Goal: Information Seeking & Learning: Learn about a topic

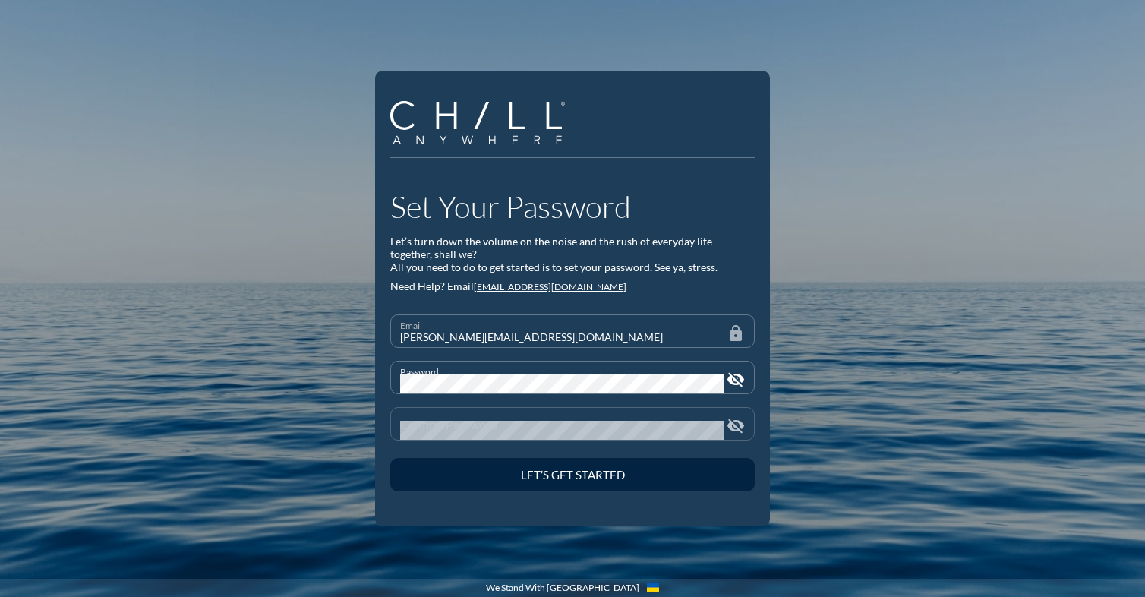
click at [456, 408] on div "Confirm Password" at bounding box center [561, 424] width 323 height 32
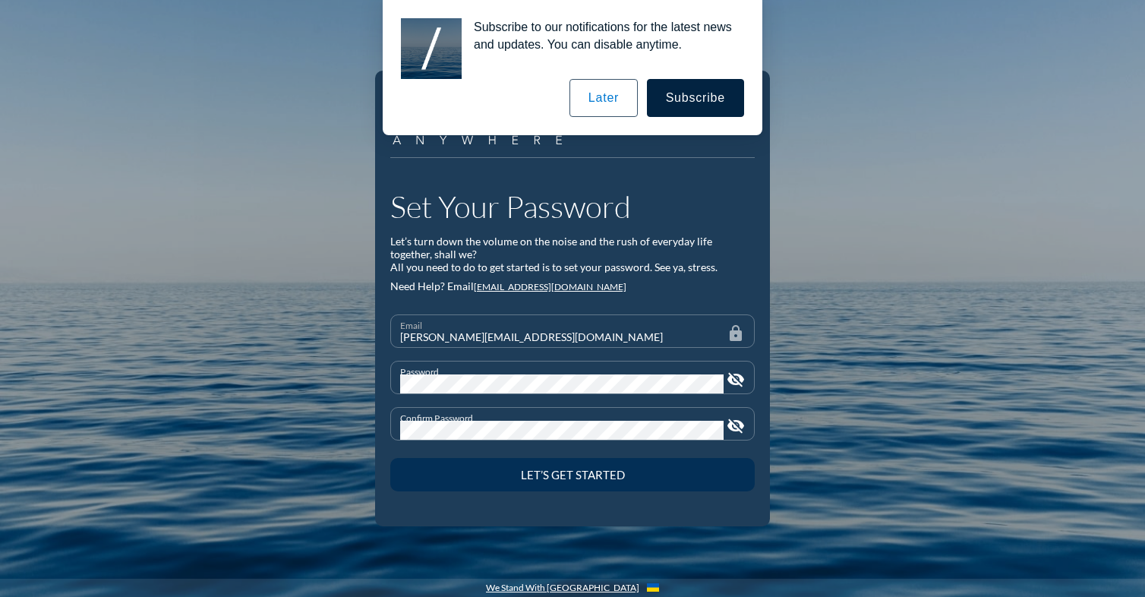
click at [553, 478] on div "Let’s Get Started" at bounding box center [572, 475] width 311 height 14
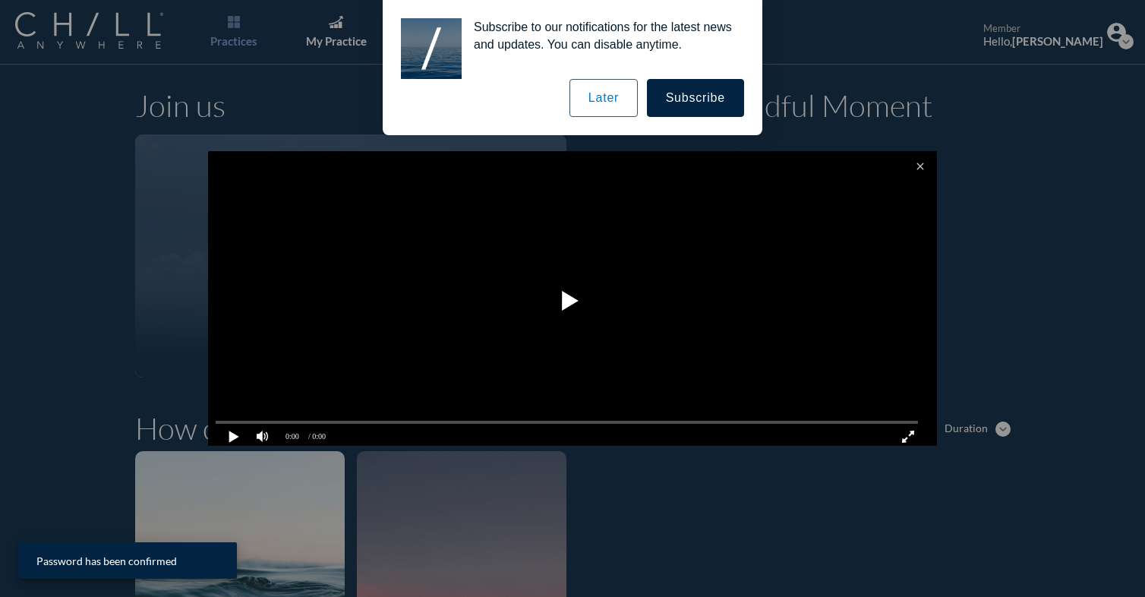
click at [627, 106] on button "Later" at bounding box center [603, 98] width 68 height 38
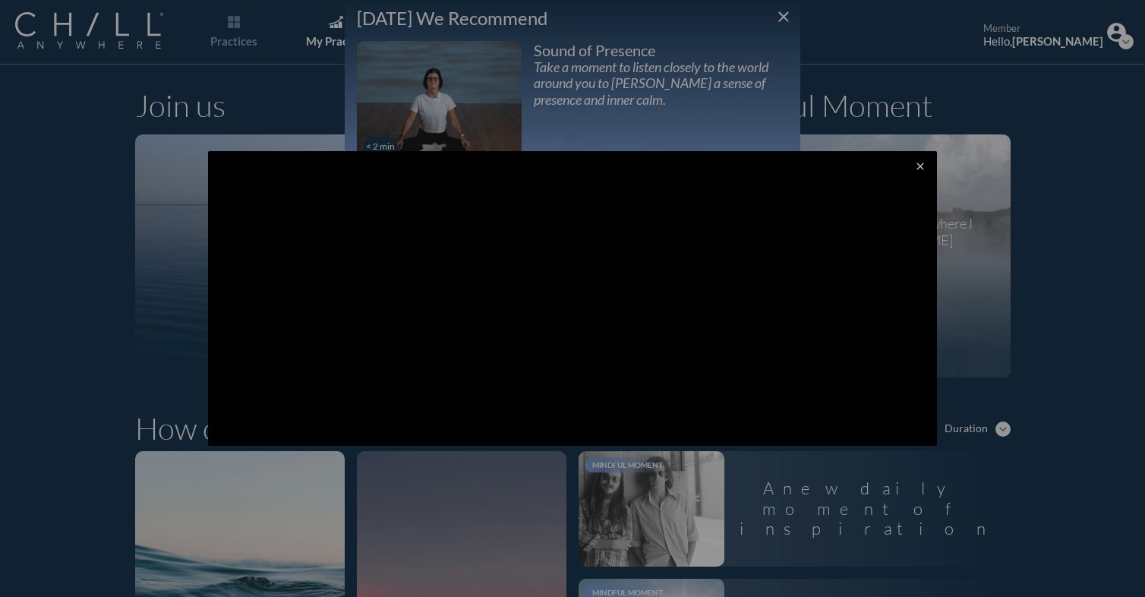
click at [796, 16] on div at bounding box center [572, 298] width 1145 height 597
click at [783, 9] on div at bounding box center [572, 298] width 1145 height 597
click at [795, 13] on div at bounding box center [572, 298] width 1145 height 597
click at [774, 19] on div at bounding box center [572, 298] width 1145 height 597
click at [530, 261] on video at bounding box center [572, 300] width 729 height 298
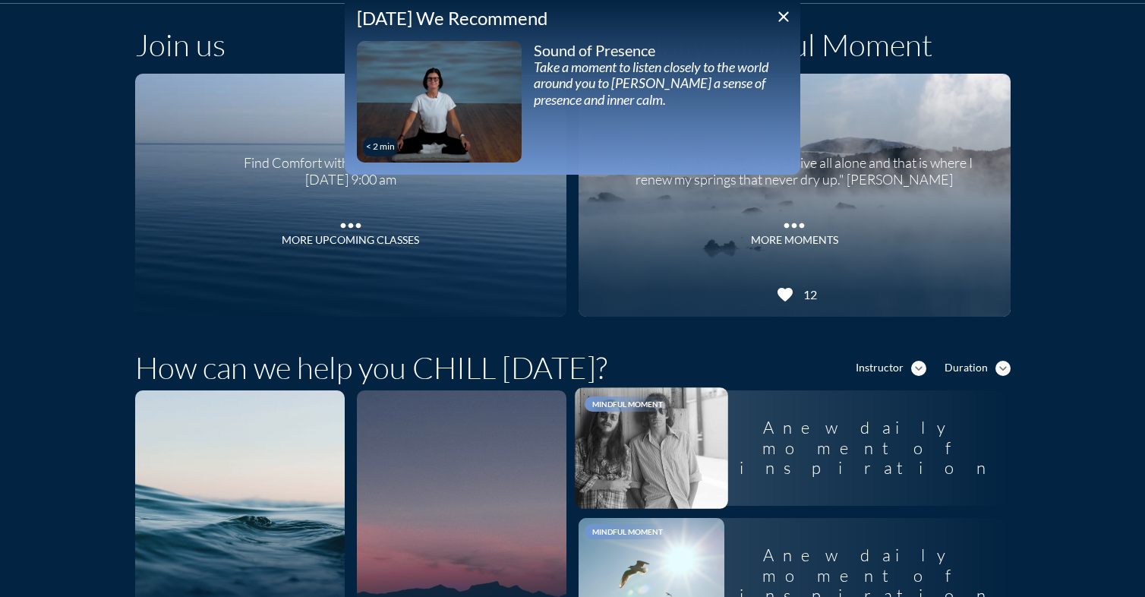
scroll to position [152, 0]
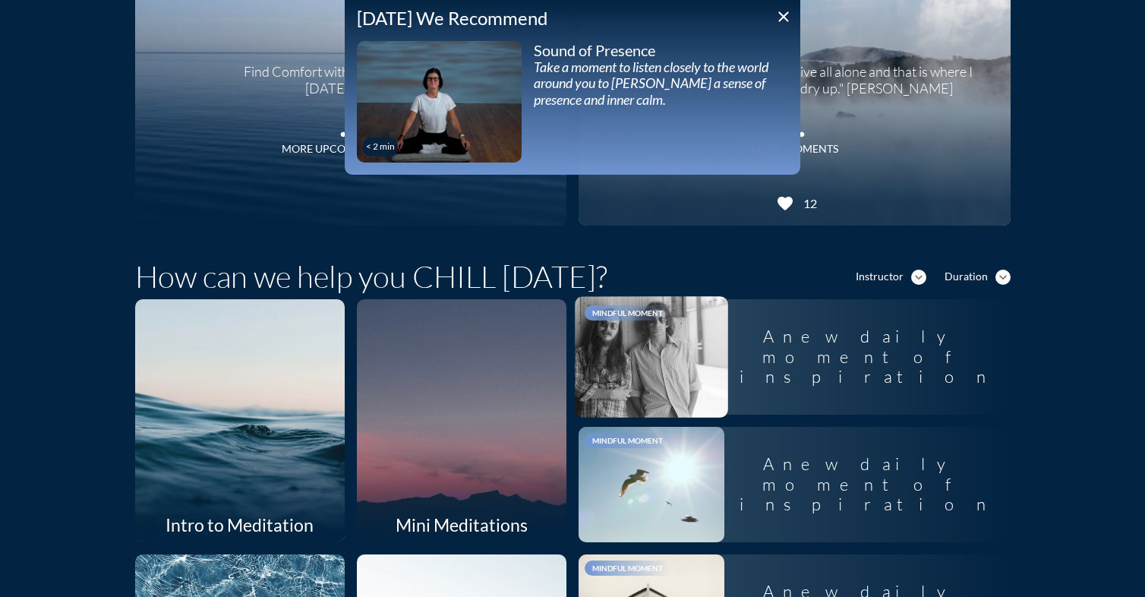
click at [761, 364] on div "A new daily moment of inspiration" at bounding box center [867, 356] width 286 height 84
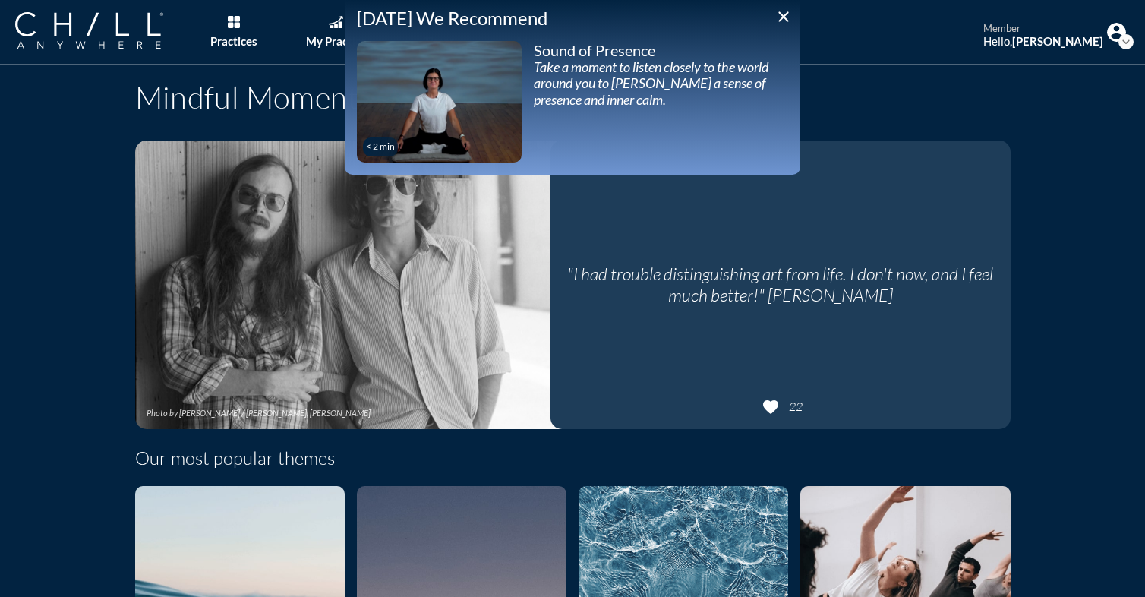
click at [720, 346] on div ""I had trouble distinguishing art from life. I don't now, and I feel much bette…" at bounding box center [780, 285] width 436 height 266
click at [782, 16] on icon "close" at bounding box center [783, 17] width 18 height 18
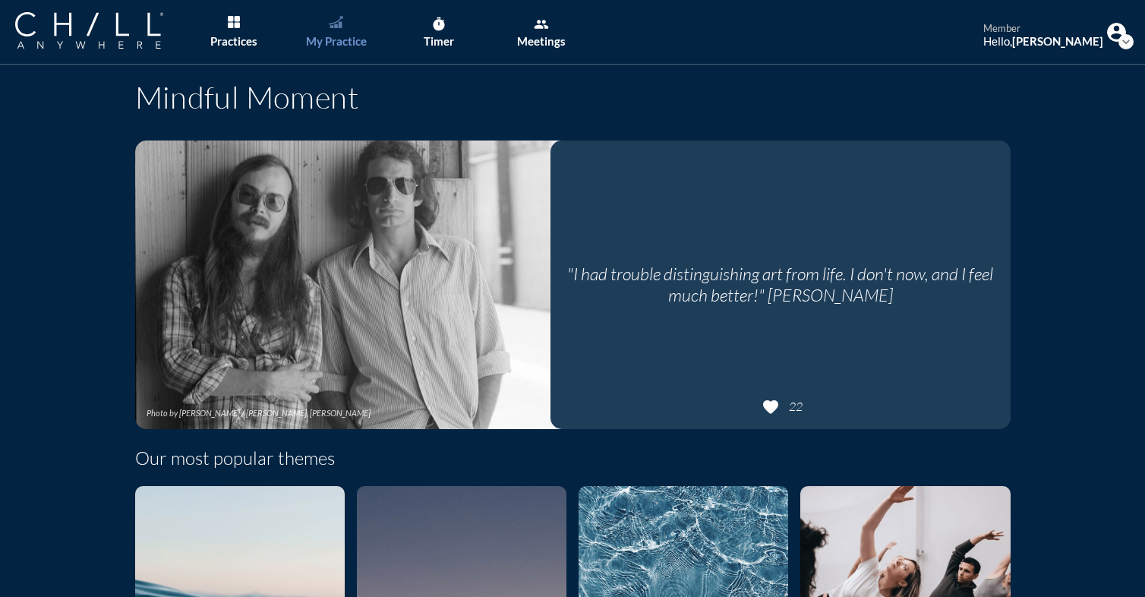
click at [329, 33] on link "My Practice" at bounding box center [336, 32] width 80 height 65
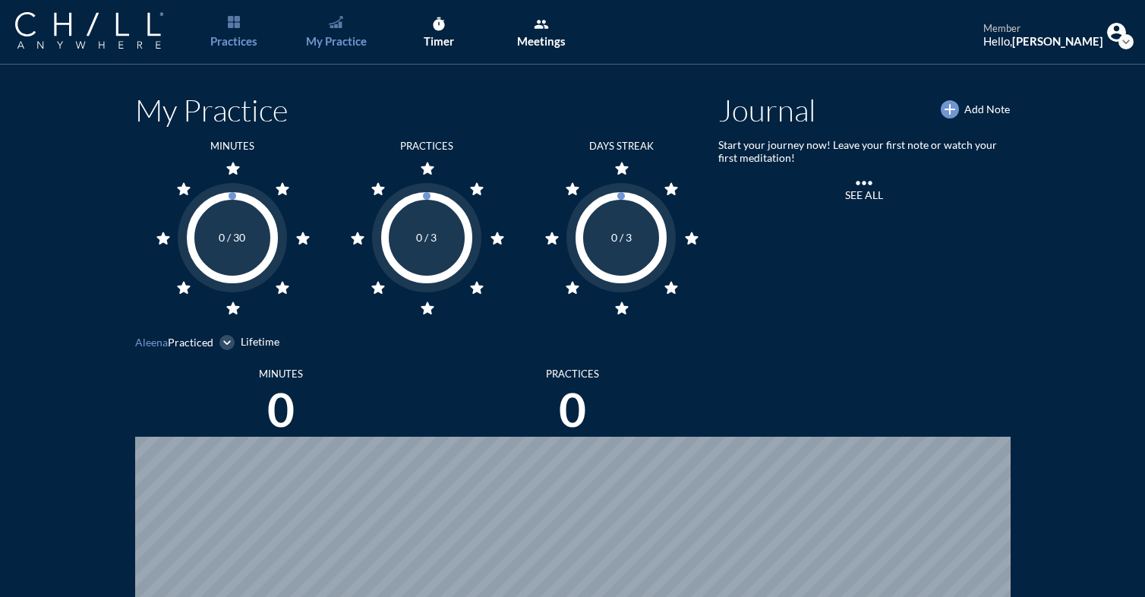
scroll to position [689, 1133]
click at [224, 26] on link "Practices" at bounding box center [234, 32] width 80 height 65
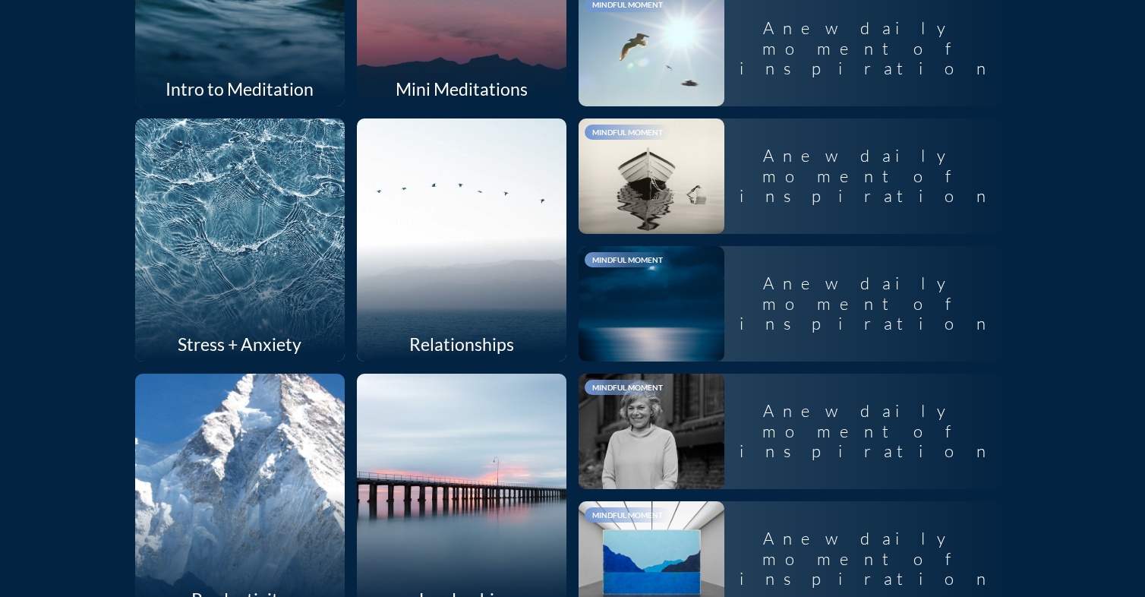
scroll to position [607, 0]
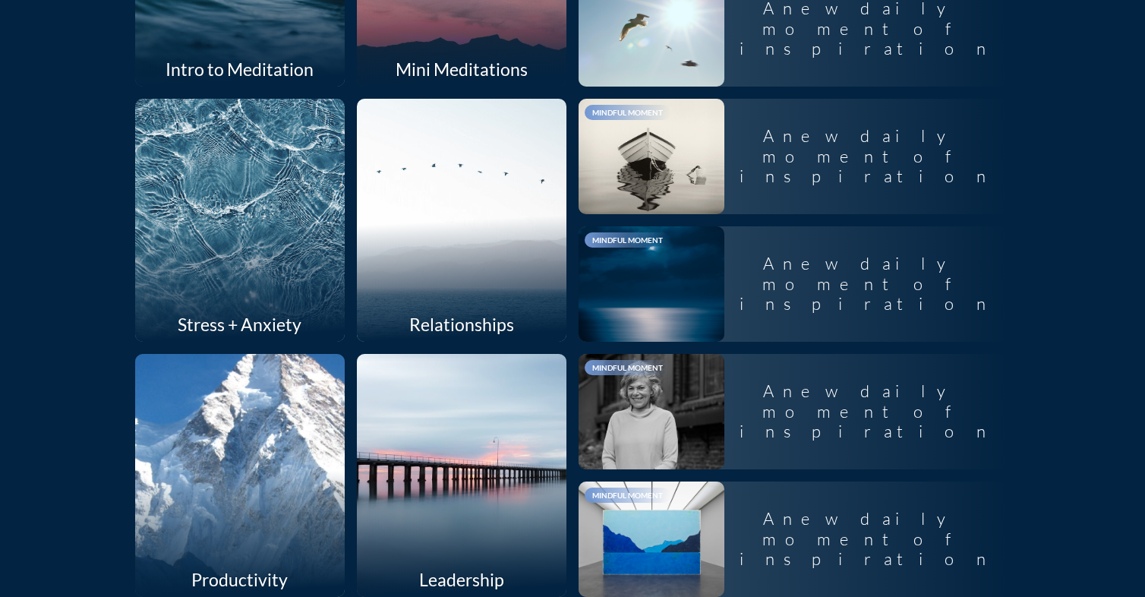
click at [153, 211] on div at bounding box center [239, 219] width 222 height 257
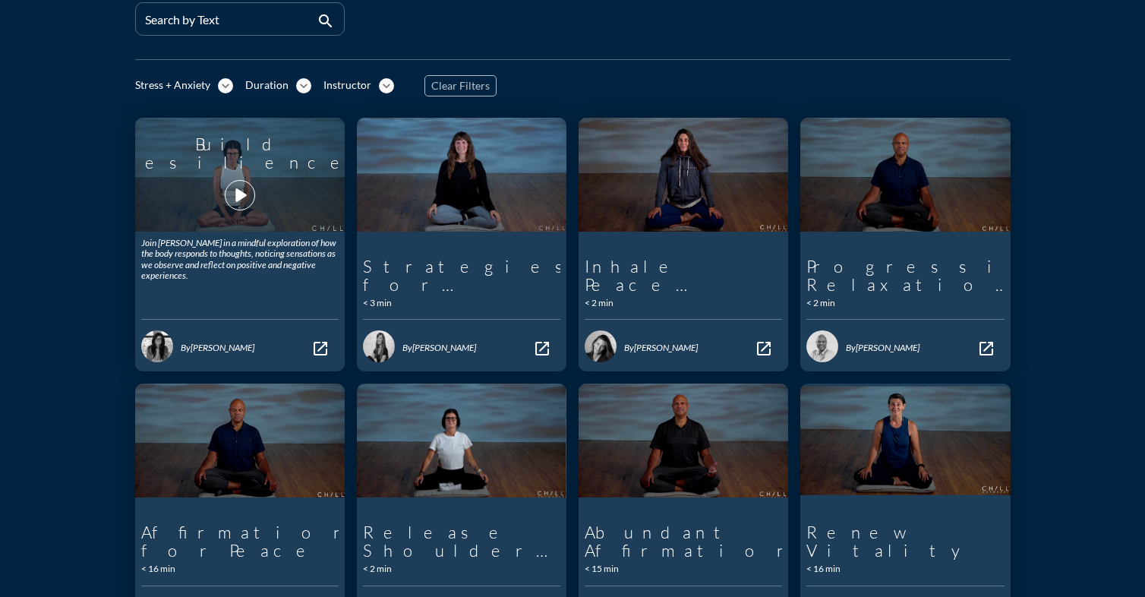
scroll to position [152, 0]
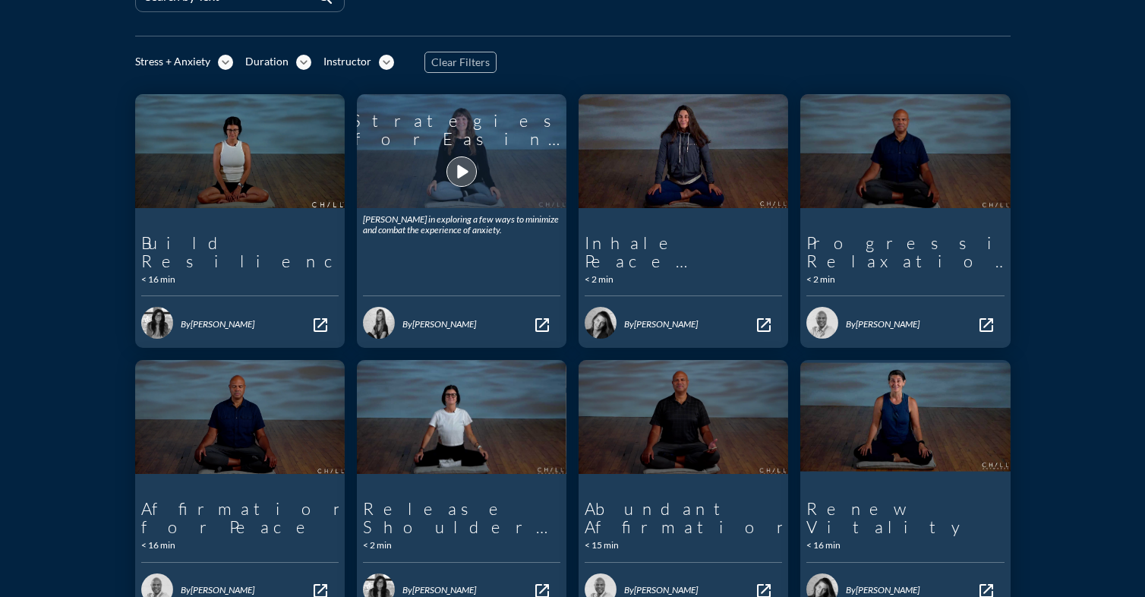
click at [451, 175] on icon "play_arrow" at bounding box center [462, 172] width 26 height 26
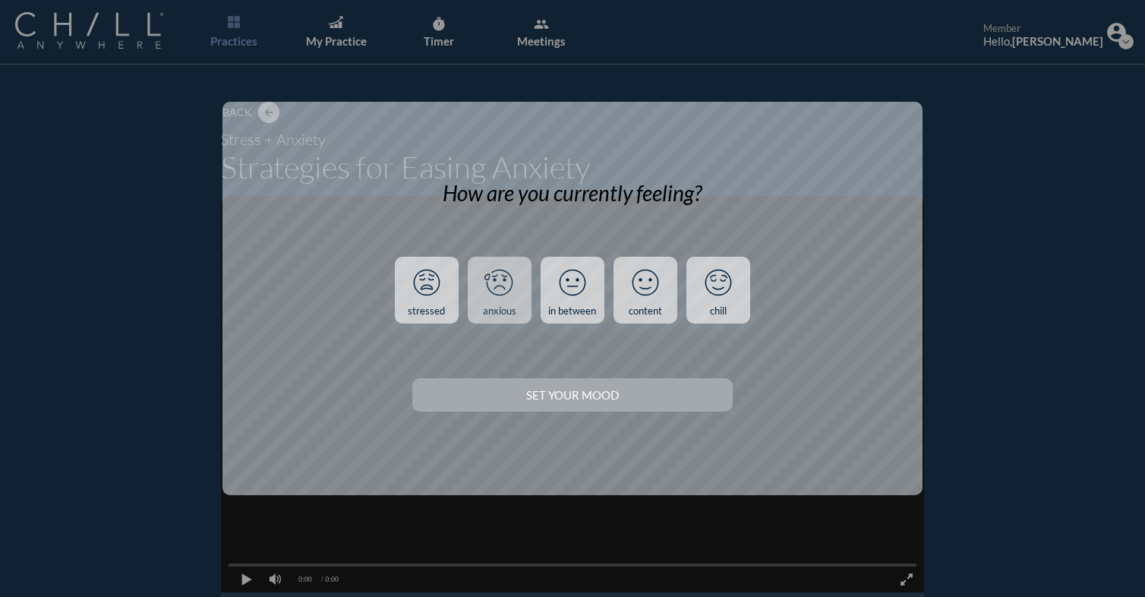
click at [498, 276] on icon at bounding box center [499, 282] width 39 height 39
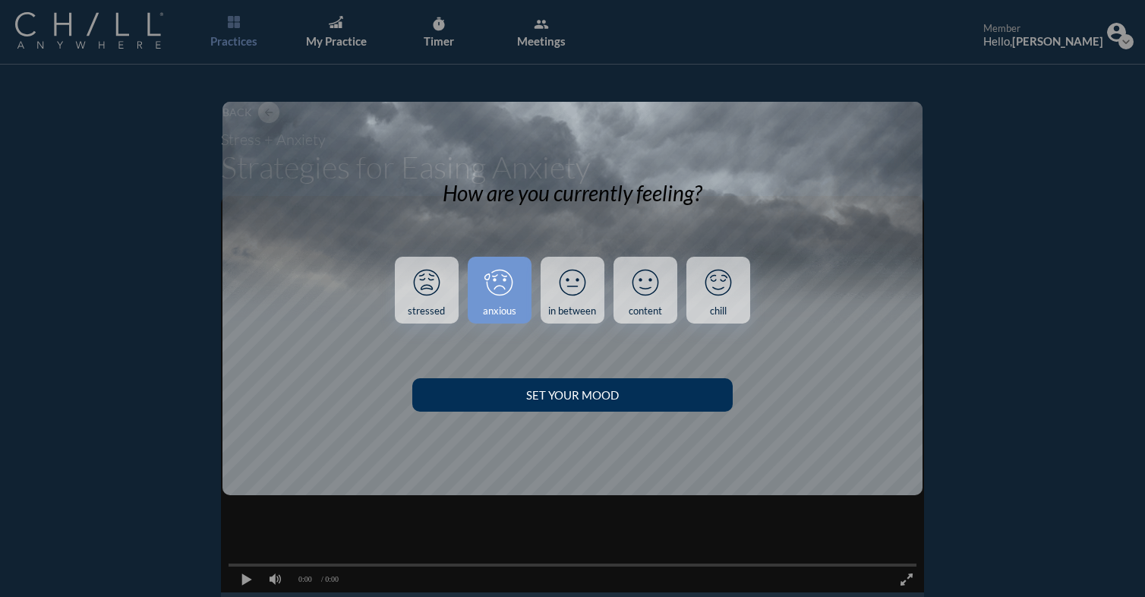
click at [572, 402] on button "Set your Mood" at bounding box center [572, 394] width 320 height 33
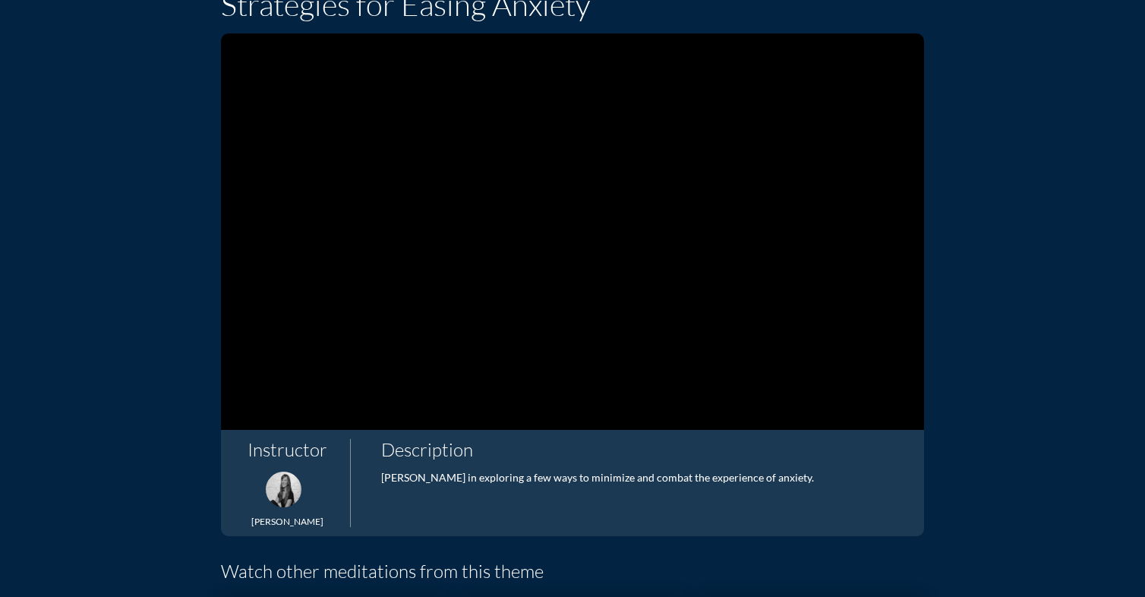
scroll to position [152, 0]
